Goal: Transaction & Acquisition: Purchase product/service

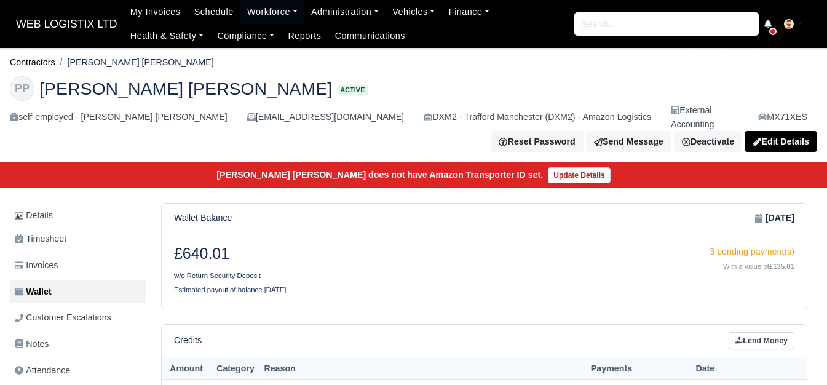
scroll to position [205, 0]
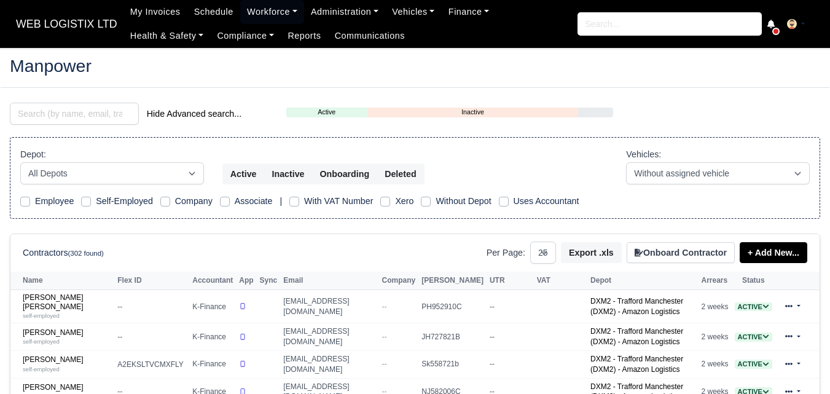
select select "25"
click at [272, 14] on link "Workforce" at bounding box center [272, 12] width 64 height 24
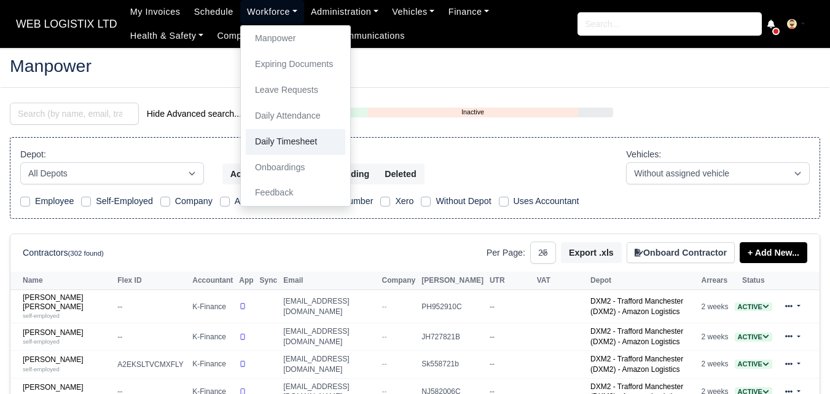
click at [262, 144] on link "Daily Timesheet" at bounding box center [296, 142] width 100 height 26
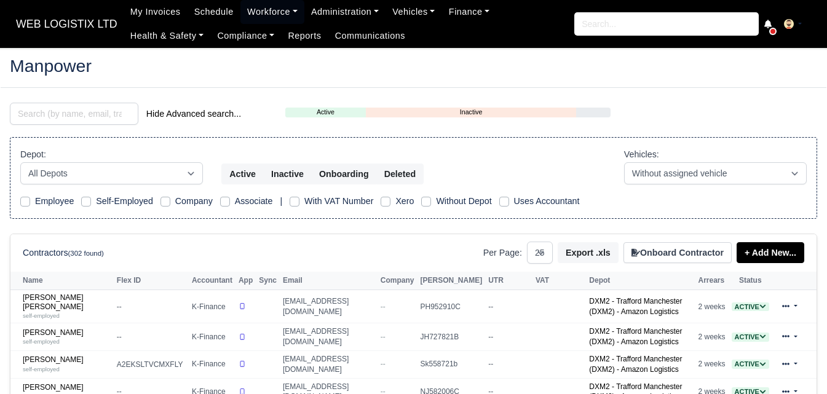
select select "25"
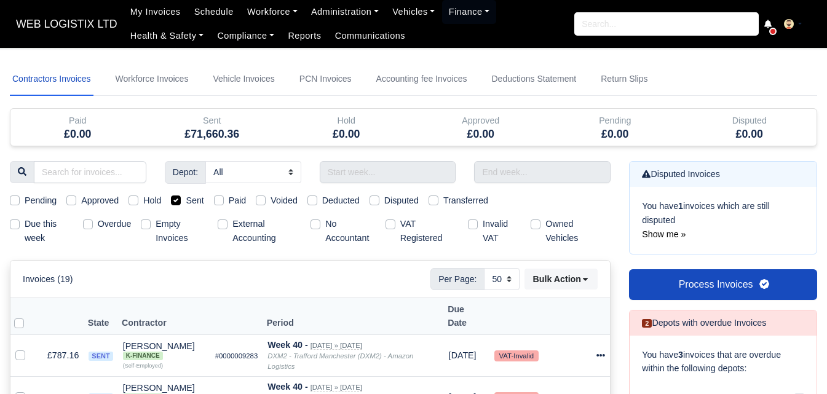
select select "50"
click at [365, 181] on input "text" at bounding box center [388, 172] width 136 height 22
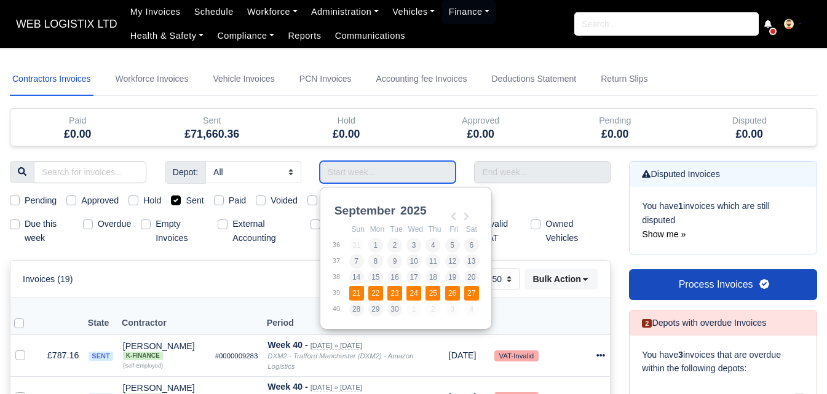
click at [347, 290] on td "39" at bounding box center [340, 293] width 17 height 16
type input "21/09/2025 - 27/09/2025"
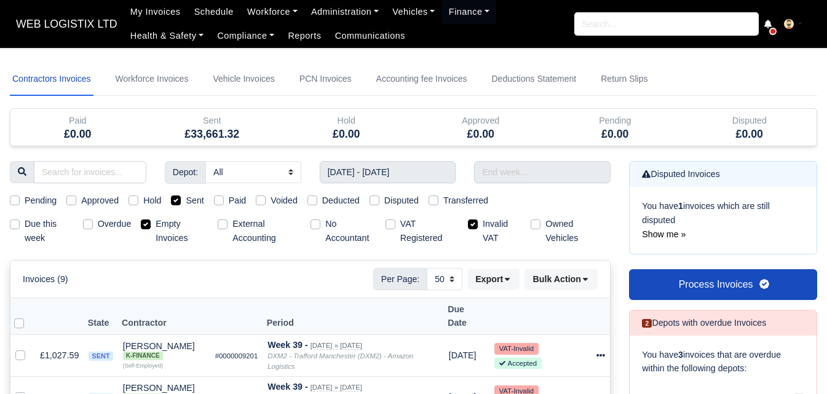
select select "25"
click at [511, 178] on input "text" at bounding box center [542, 172] width 136 height 22
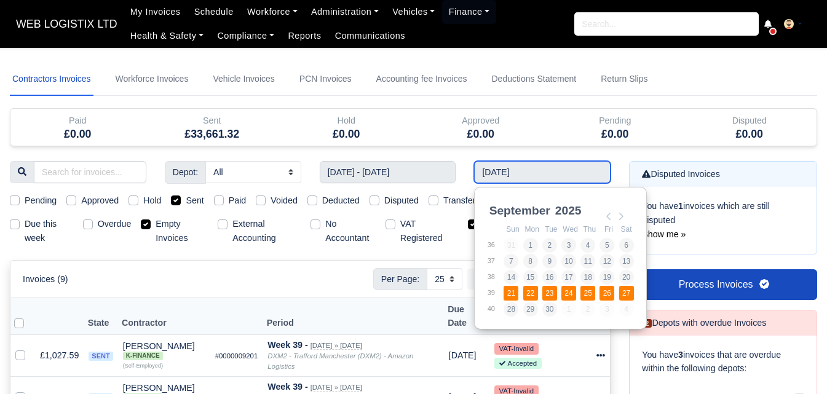
type input "21/09/2025 - 27/09/2025"
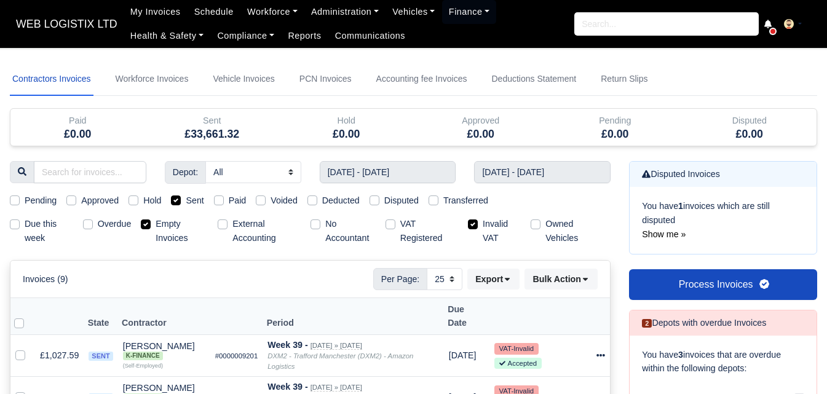
click at [492, 222] on label "Invalid VAT" at bounding box center [502, 231] width 38 height 28
click at [478, 222] on input "Invalid VAT" at bounding box center [473, 222] width 10 height 10
checkbox input "false"
click at [159, 227] on label "Empty Invoices" at bounding box center [182, 231] width 52 height 28
click at [151, 227] on input "Empty Invoices" at bounding box center [146, 222] width 10 height 10
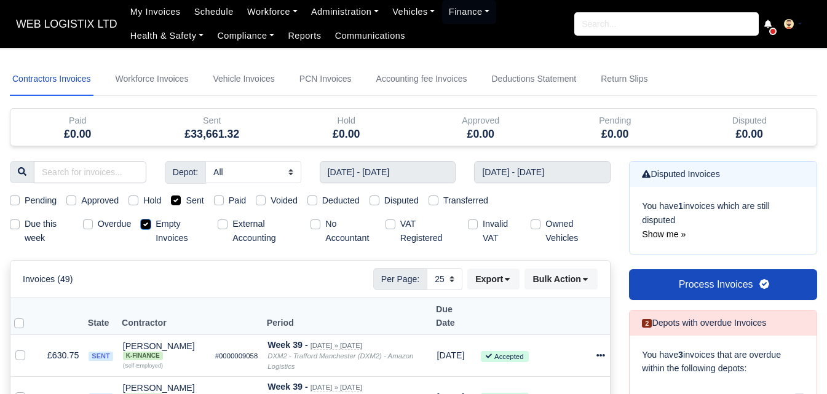
checkbox input "false"
click at [437, 281] on select "10 25 50" at bounding box center [445, 279] width 36 height 22
select select "50"
click at [427, 268] on select "10 25 50" at bounding box center [445, 279] width 36 height 22
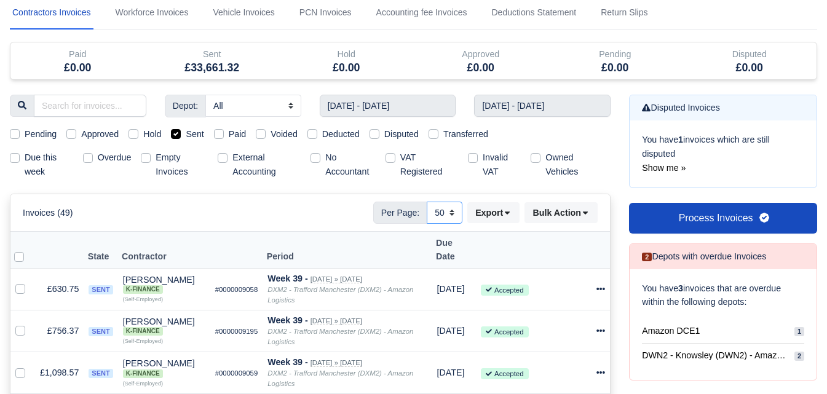
scroll to position [205, 0]
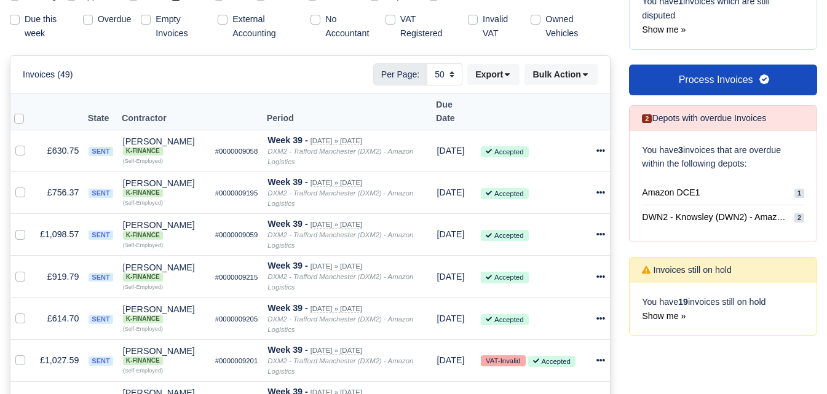
click at [29, 111] on label at bounding box center [29, 111] width 0 height 0
click at [21, 111] on input "checkbox" at bounding box center [19, 116] width 10 height 10
checkbox input "true"
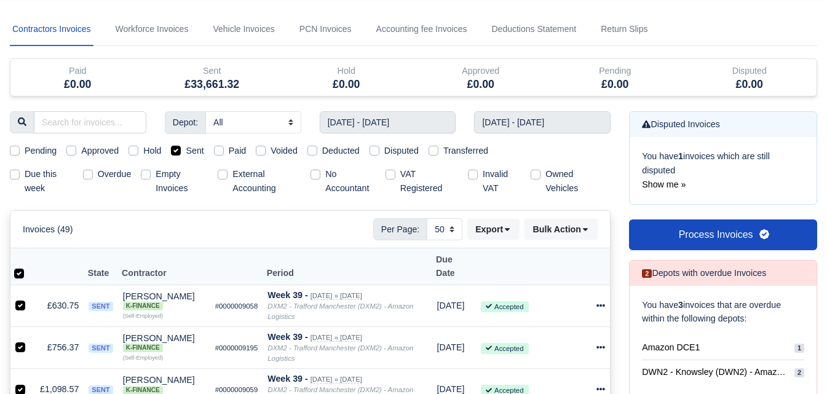
scroll to position [0, 0]
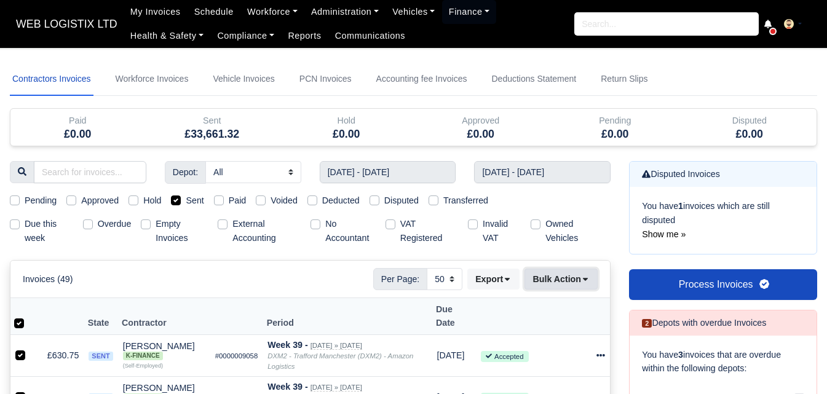
click at [553, 284] on button "Bulk Action" at bounding box center [560, 279] width 73 height 21
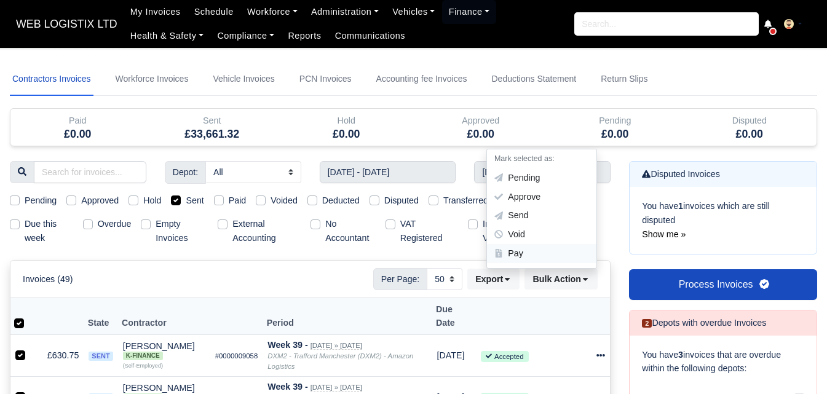
click at [538, 251] on div "Pay" at bounding box center [541, 253] width 109 height 19
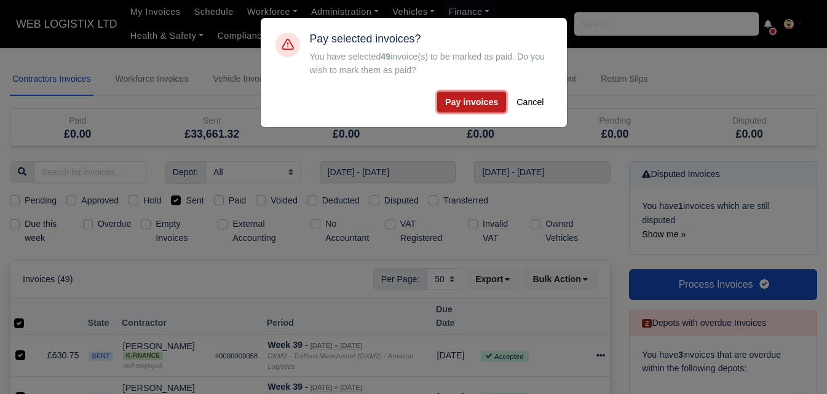
click at [464, 100] on button "Pay invoices" at bounding box center [471, 102] width 69 height 21
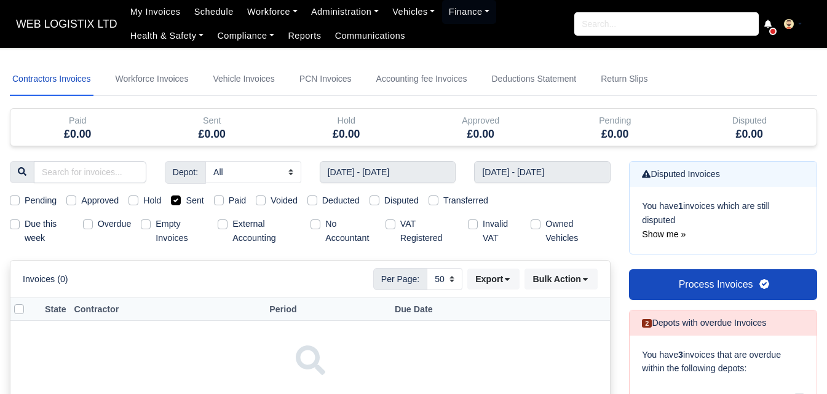
click at [235, 199] on label "Paid" at bounding box center [238, 201] width 18 height 14
click at [224, 199] on input "Paid" at bounding box center [219, 199] width 10 height 10
checkbox input "true"
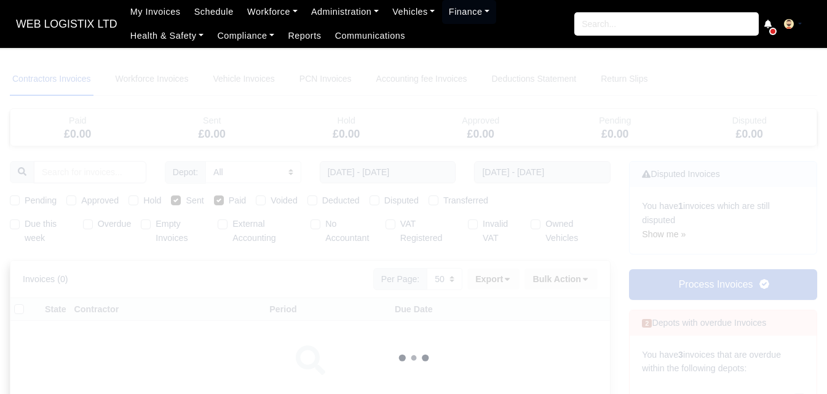
click at [183, 203] on div at bounding box center [413, 358] width 807 height 591
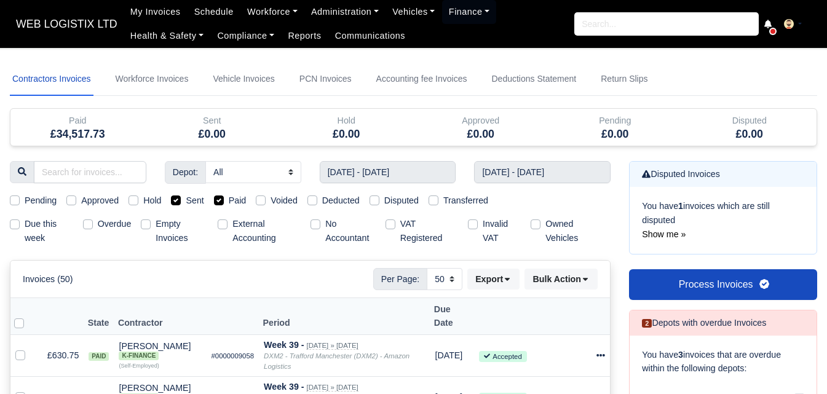
click at [183, 203] on div "Sent" at bounding box center [187, 201] width 33 height 14
click at [191, 203] on label "Sent" at bounding box center [195, 201] width 18 height 14
click at [181, 203] on input "Sent" at bounding box center [176, 199] width 10 height 10
checkbox input "false"
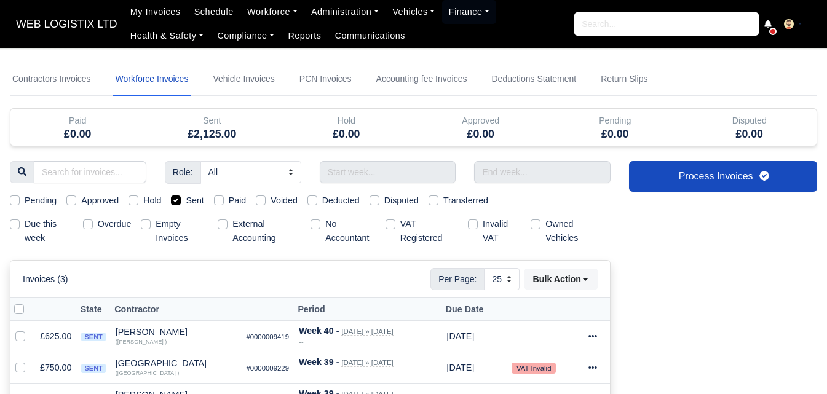
select select "25"
click at [408, 179] on input "text" at bounding box center [388, 172] width 136 height 22
click at [254, 280] on div "Invoices (3) Per Page: 10 25 50 Bulk Action Mark selected as: Pending Approve S…" at bounding box center [310, 279] width 575 height 22
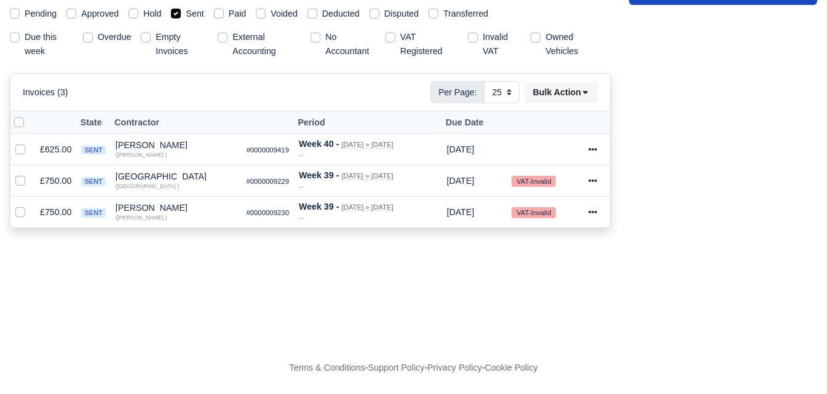
scroll to position [85, 0]
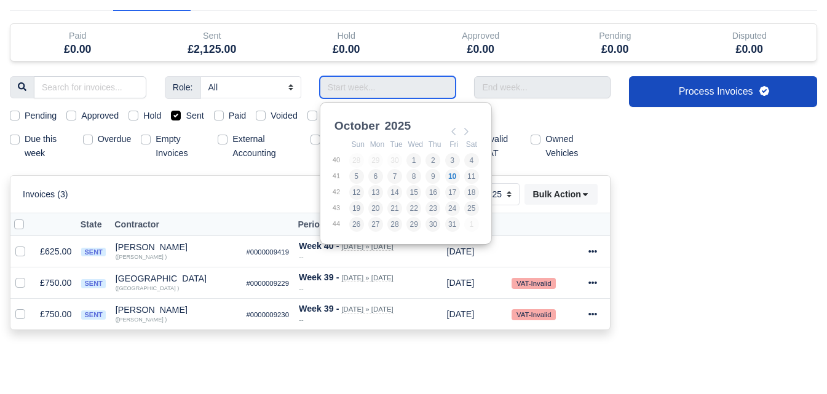
click at [377, 89] on input "Use the arrow keys to pick a date" at bounding box center [388, 87] width 136 height 22
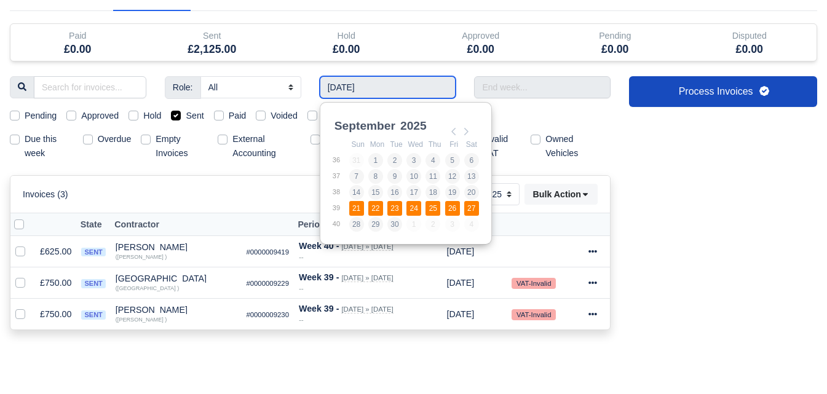
type input "21/09/2025 - 27/09/2025"
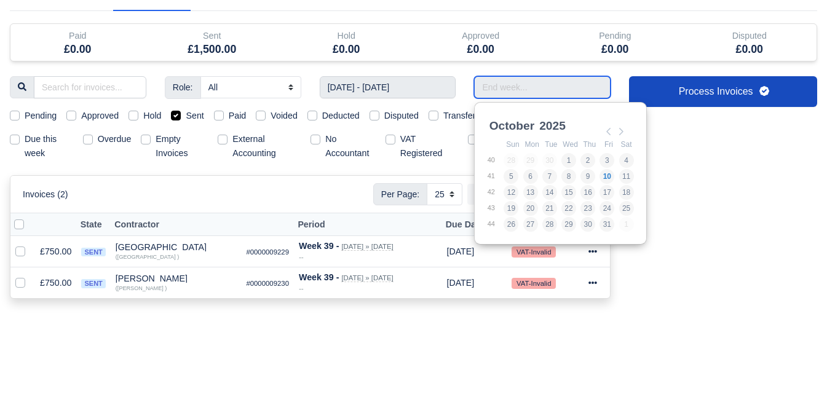
click at [495, 85] on input "Use the arrow keys to pick a date" at bounding box center [542, 87] width 136 height 22
type input "28/09/2025 - 04/10/2025"
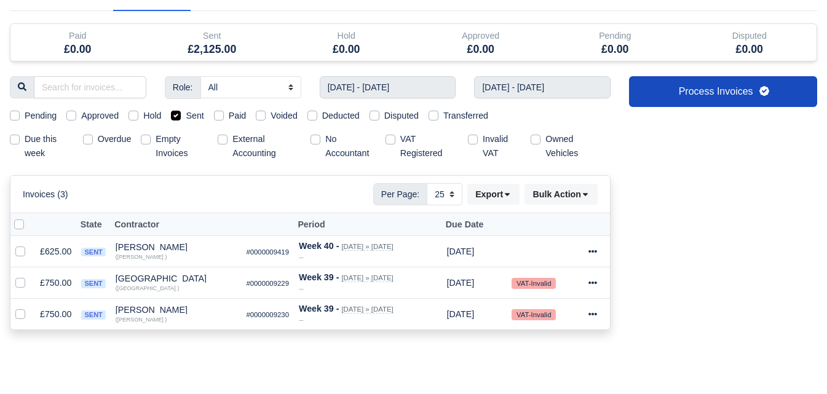
click at [29, 218] on label at bounding box center [29, 218] width 0 height 0
click at [20, 227] on input "checkbox" at bounding box center [19, 223] width 10 height 10
checkbox input "true"
click at [550, 192] on button "Bulk Action" at bounding box center [560, 194] width 73 height 21
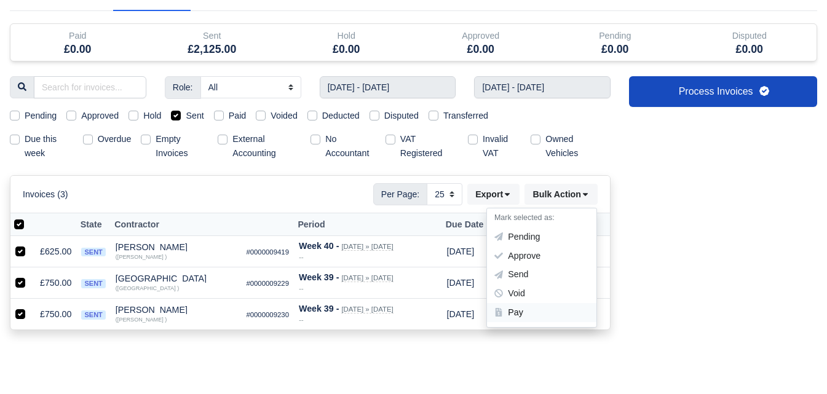
click at [519, 313] on div "Pay" at bounding box center [541, 312] width 109 height 19
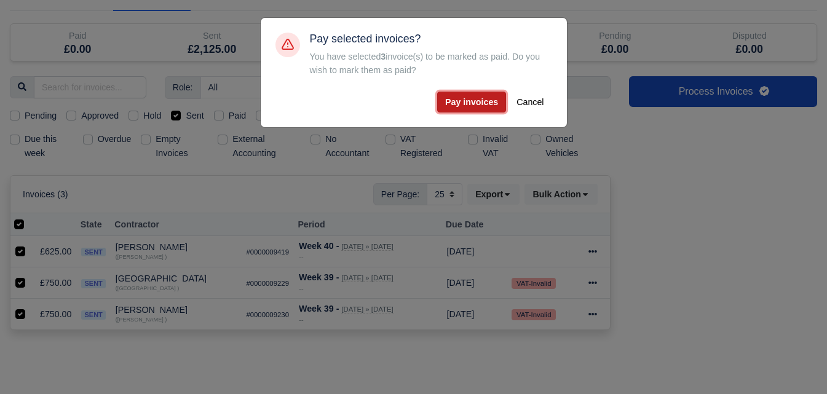
click at [475, 97] on button "Pay invoices" at bounding box center [471, 102] width 69 height 21
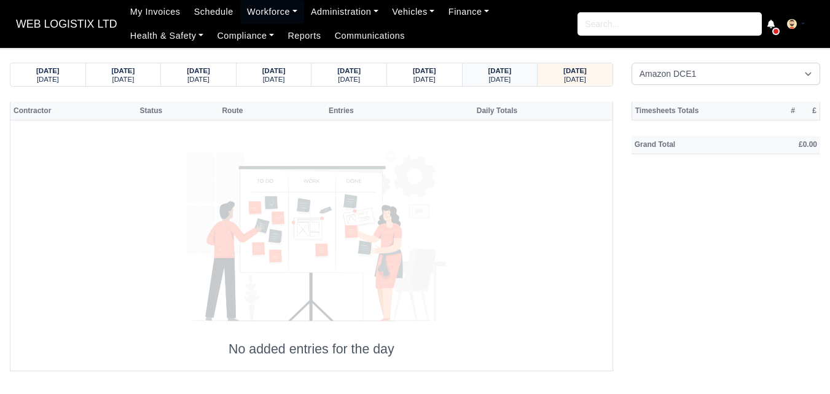
click at [509, 65] on div "09/10/2025 Thursday" at bounding box center [500, 74] width 57 height 23
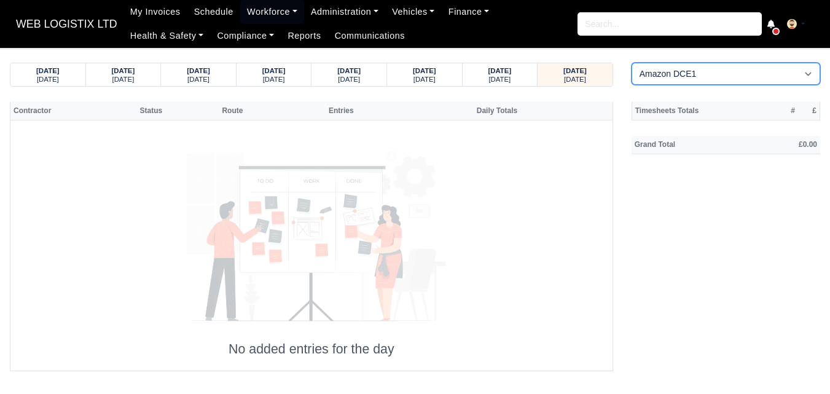
drag, startPoint x: 642, startPoint y: 69, endPoint x: 647, endPoint y: 76, distance: 7.9
click at [642, 69] on select "Amazon DCE1 DWN2 - Knowsley (DWN2) - Amazon Logistics (L34 7XL) DXM2 - Trafford…" at bounding box center [726, 74] width 189 height 22
select select "1"
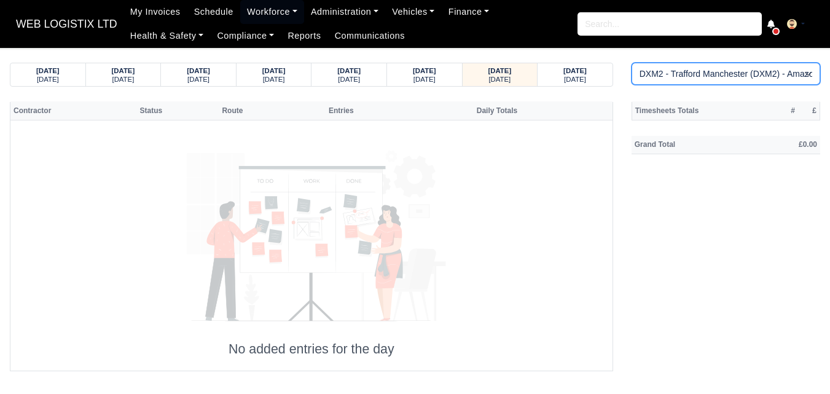
click at [632, 63] on select "Amazon DCE1 DWN2 - Knowsley (DWN2) - Amazon Logistics (L34 7XL) DXM2 - Trafford…" at bounding box center [726, 74] width 189 height 22
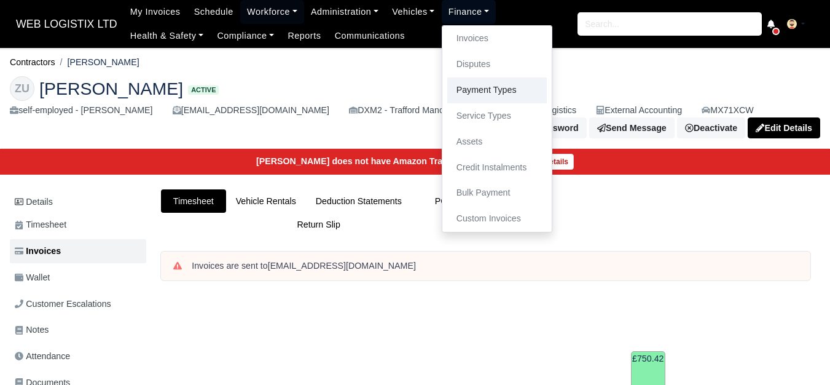
click at [471, 92] on link "Payment Types" at bounding box center [498, 90] width 100 height 26
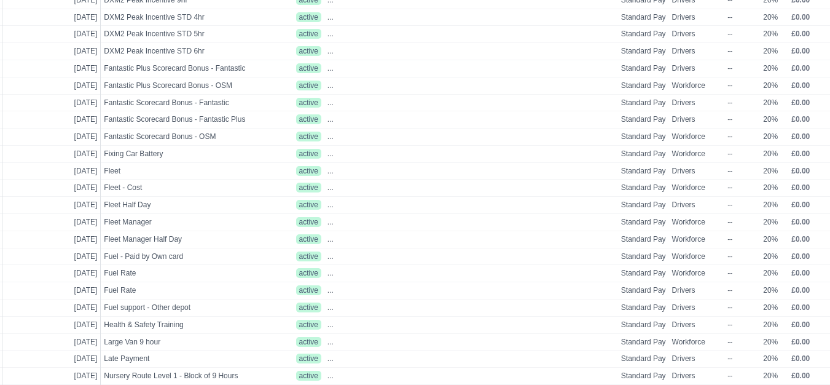
scroll to position [410, 49]
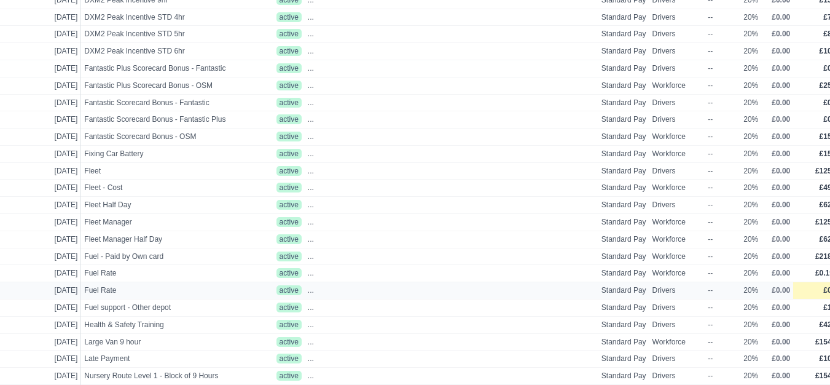
click at [808, 296] on td "£0.22" at bounding box center [820, 290] width 52 height 17
select select
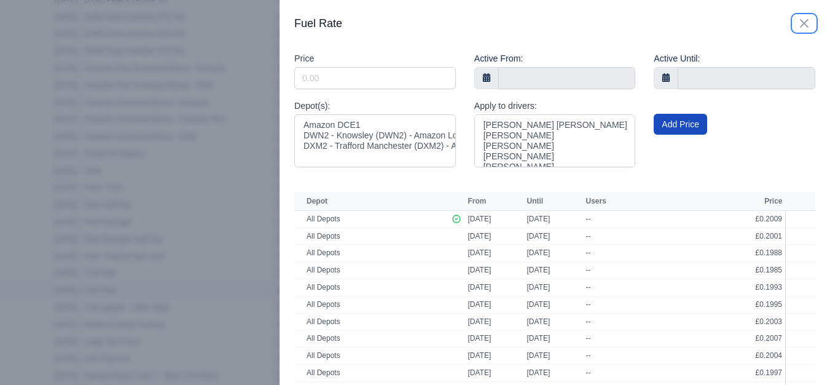
scroll to position [410, 39]
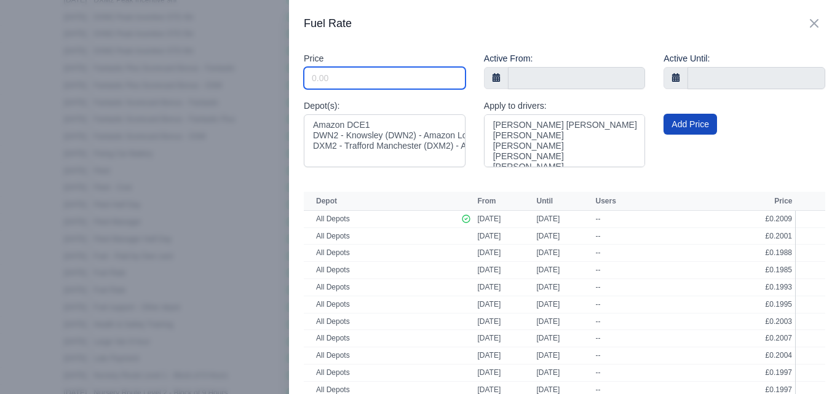
click at [395, 85] on input "Include Inactive" at bounding box center [385, 78] width 162 height 22
paste input "0.2009"
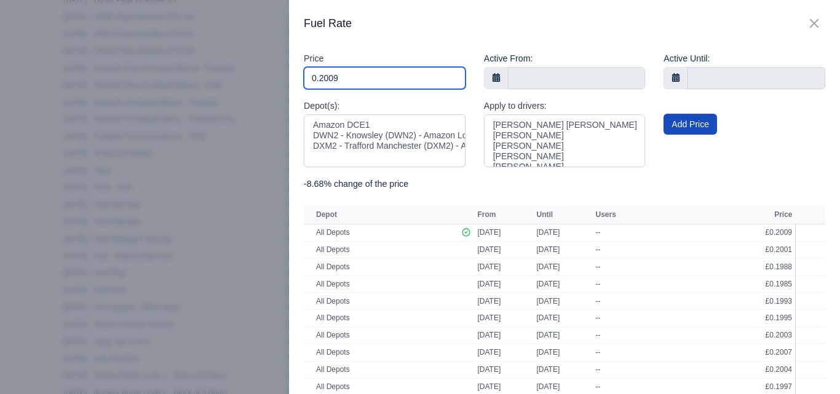
type input "0.2009"
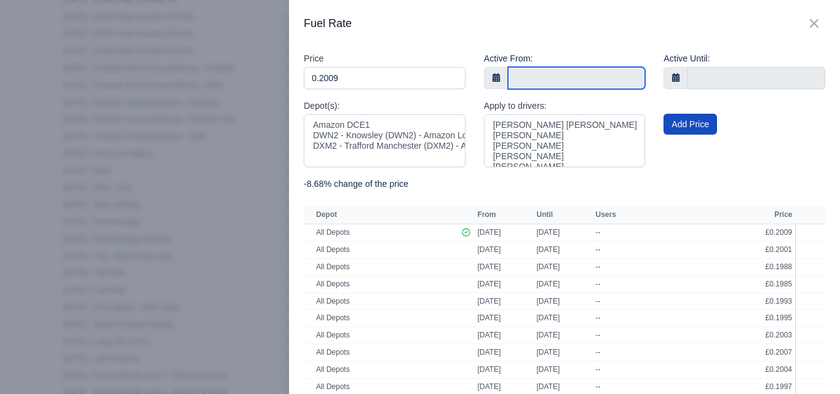
click at [538, 79] on input "text" at bounding box center [577, 78] width 138 height 22
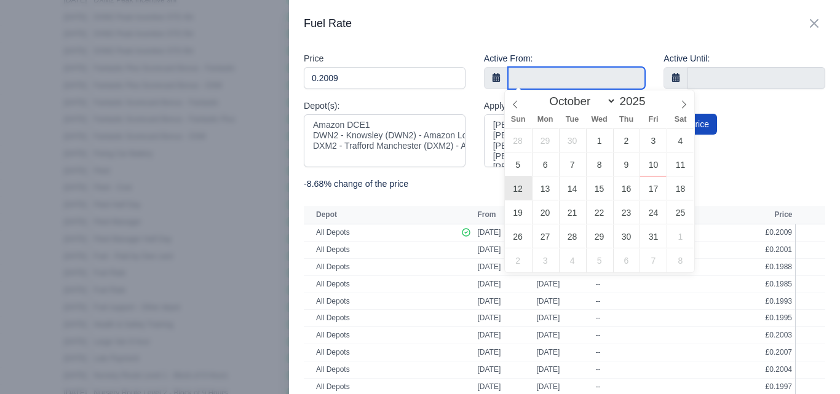
type input "[DATE]"
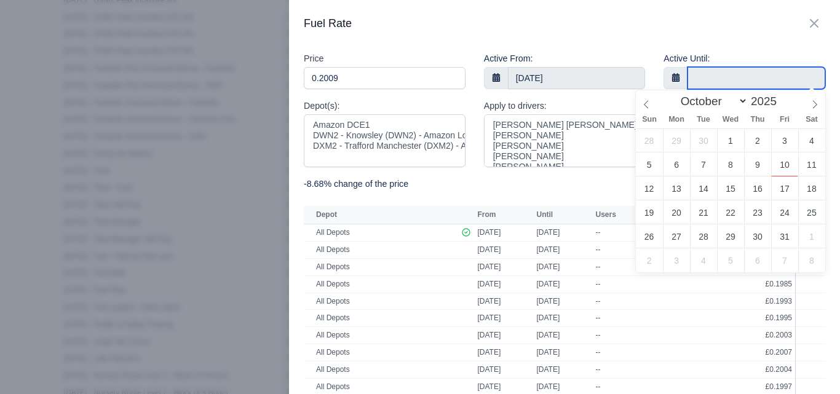
click at [735, 79] on input "text" at bounding box center [756, 78] width 138 height 22
type input "[DATE]"
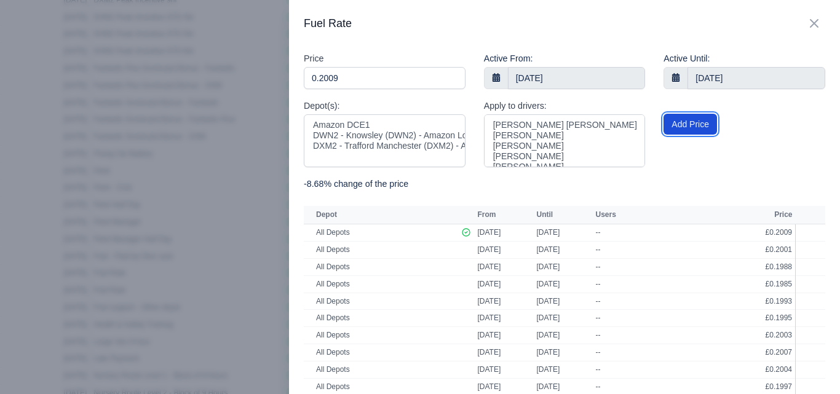
click at [676, 130] on button "Add Price" at bounding box center [689, 124] width 53 height 21
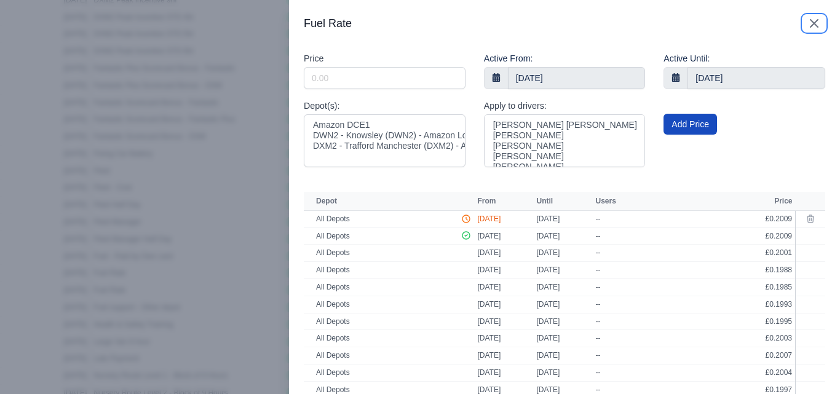
click at [807, 23] on icon "button" at bounding box center [814, 23] width 15 height 15
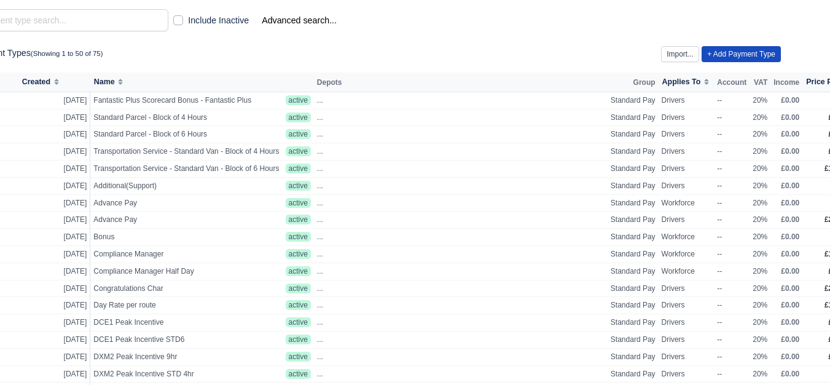
scroll to position [0, 39]
